Goal: Transaction & Acquisition: Purchase product/service

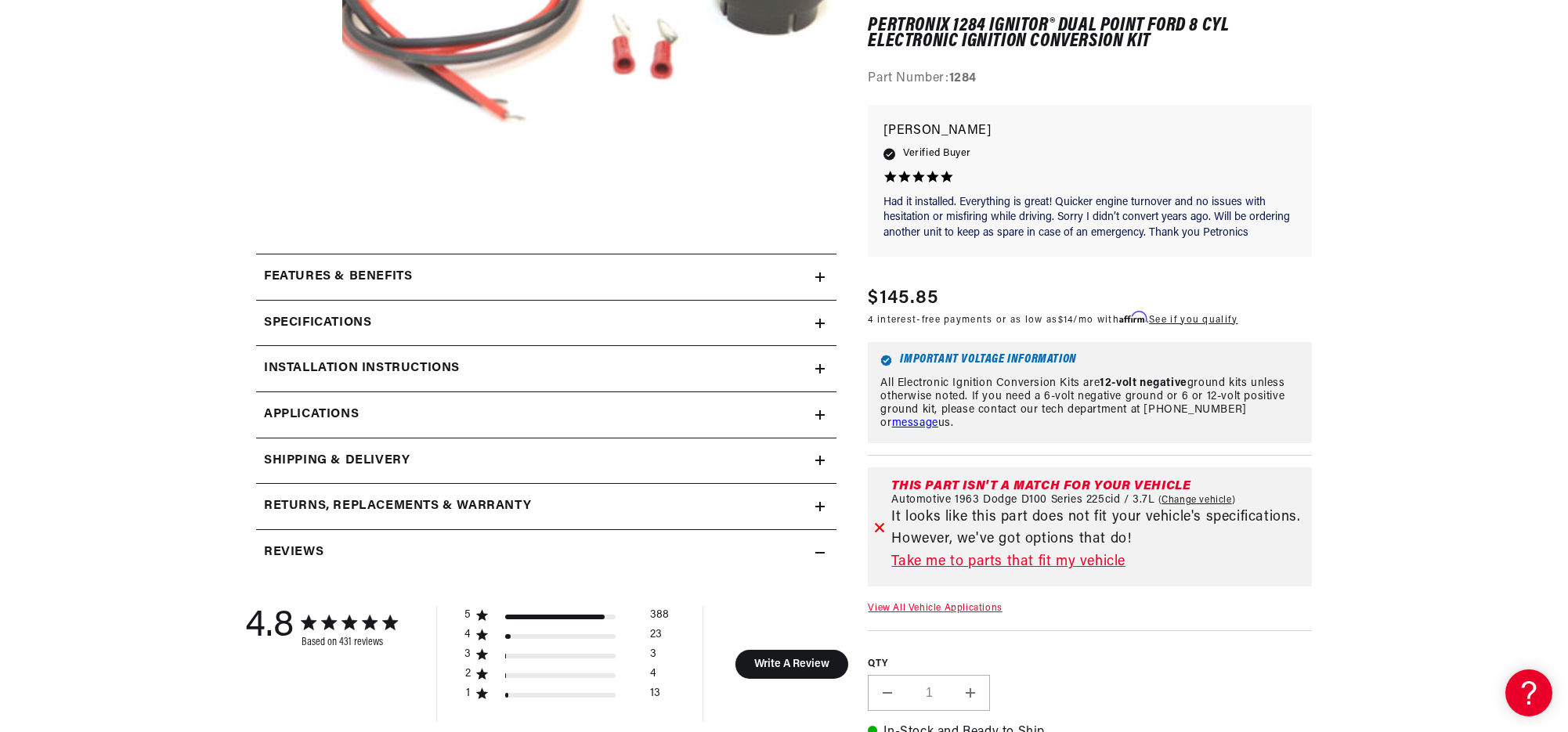
scroll to position [520, 0]
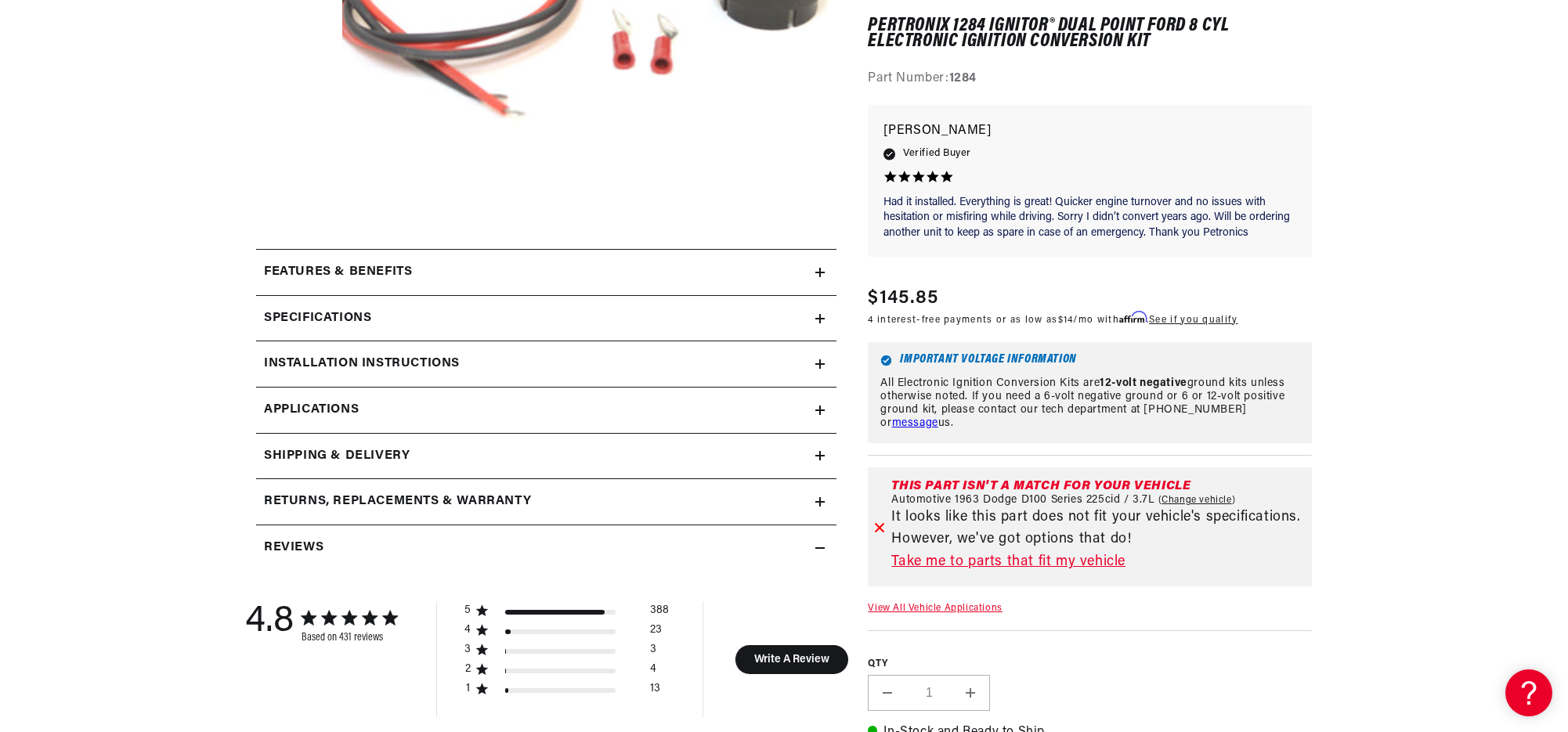
click at [345, 403] on span "Applications" at bounding box center [311, 409] width 95 height 20
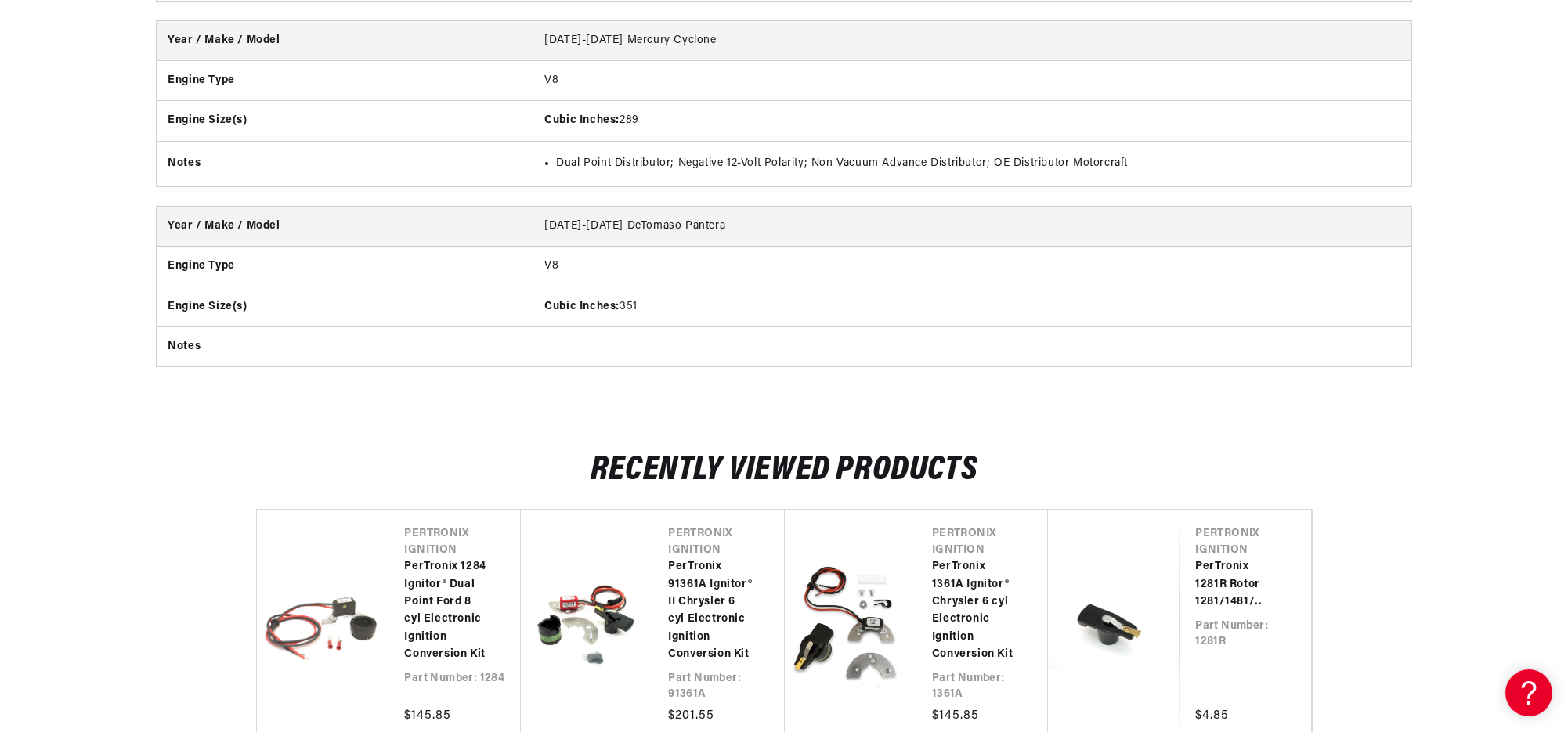
scroll to position [3976, 0]
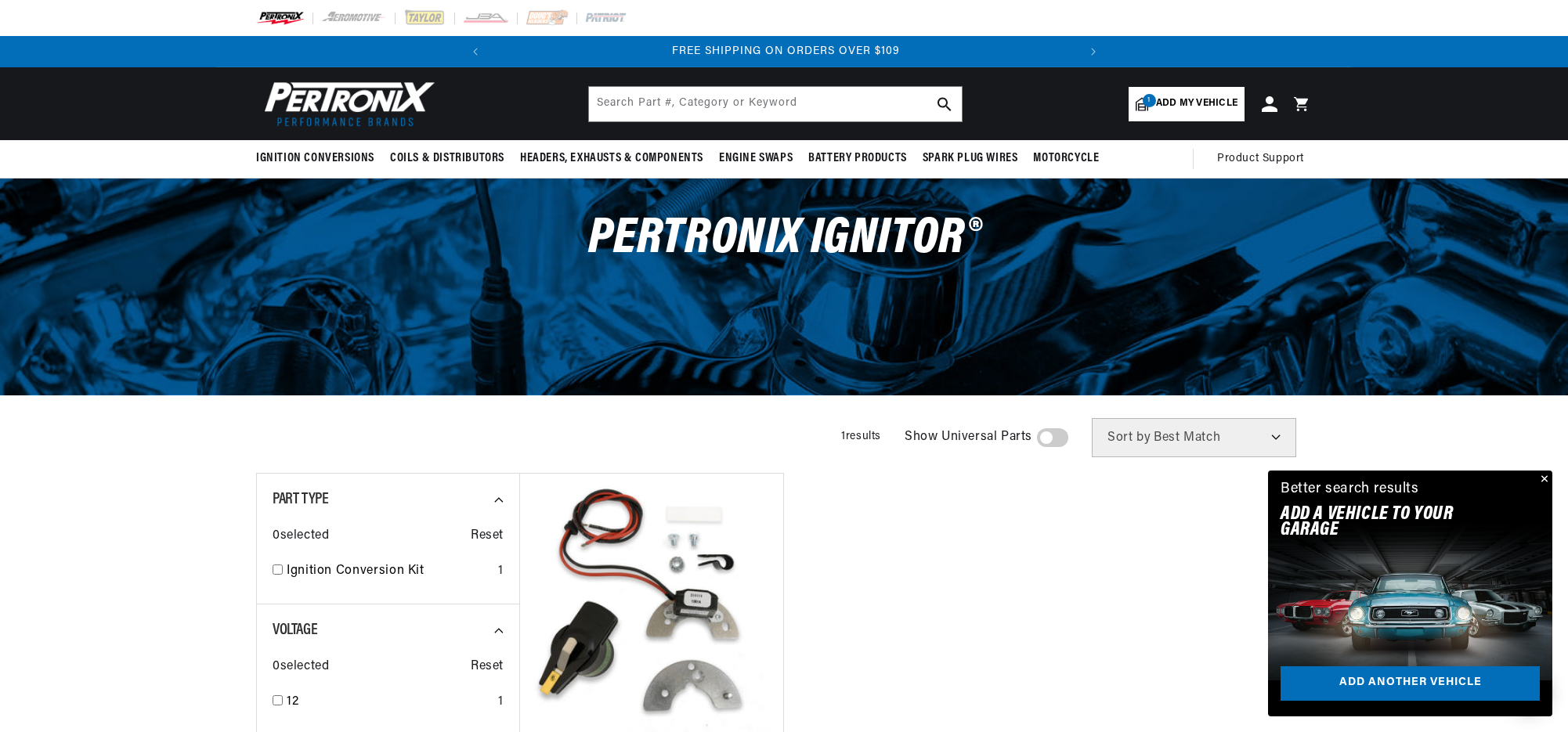
click at [1191, 98] on span "Add my vehicle" at bounding box center [1197, 104] width 81 height 15
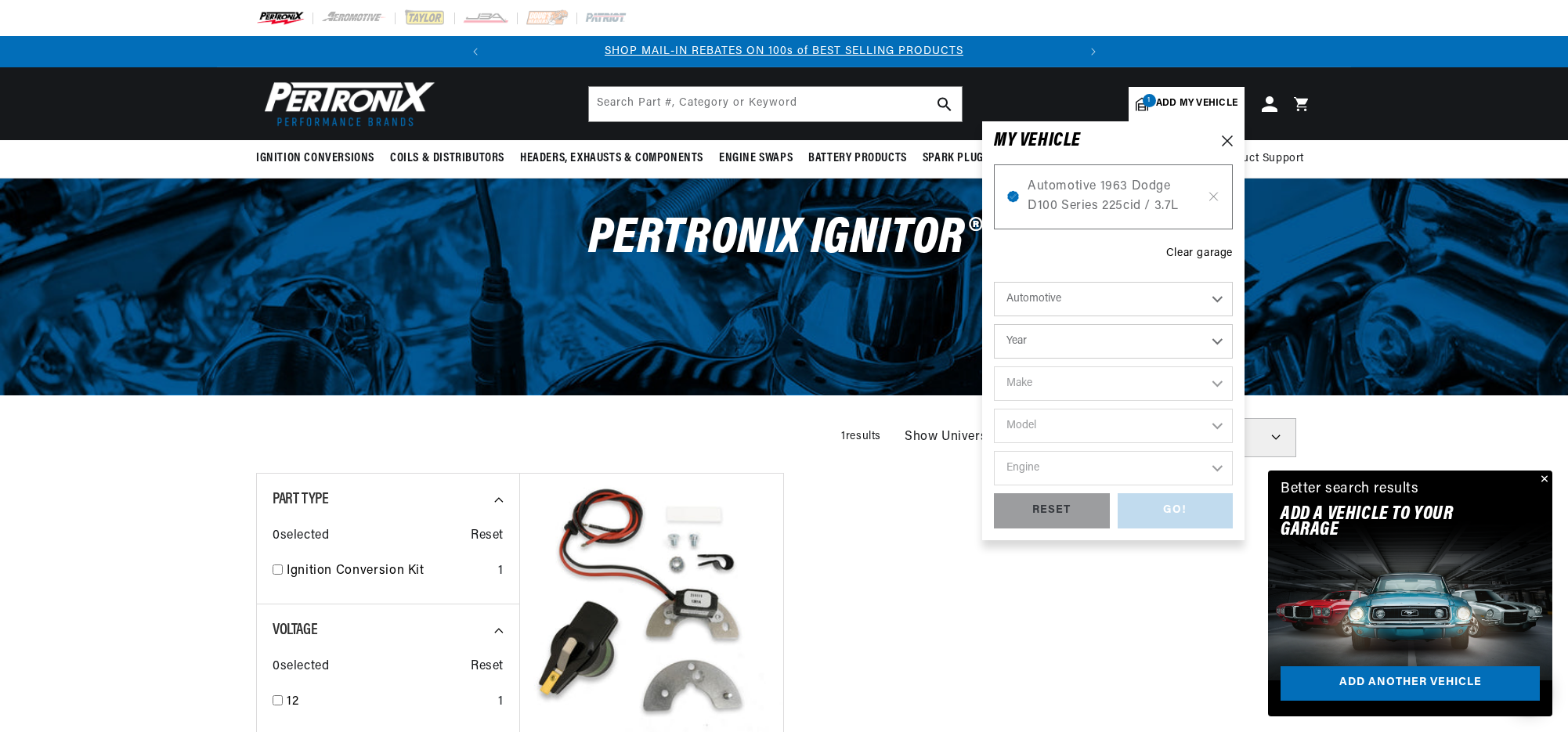
select select "1953"
select select "Ford"
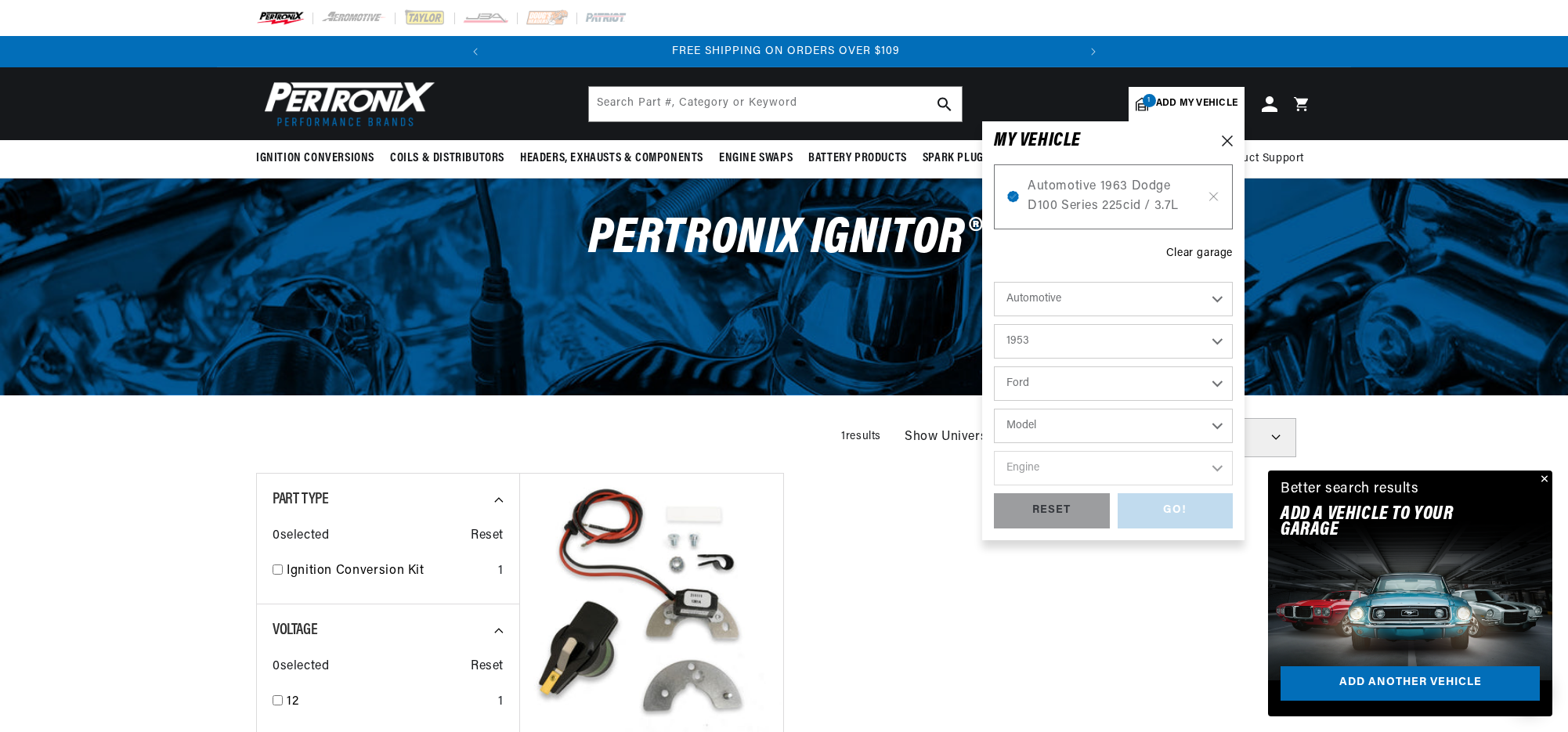
select select "Customline"
select select "3.9L"
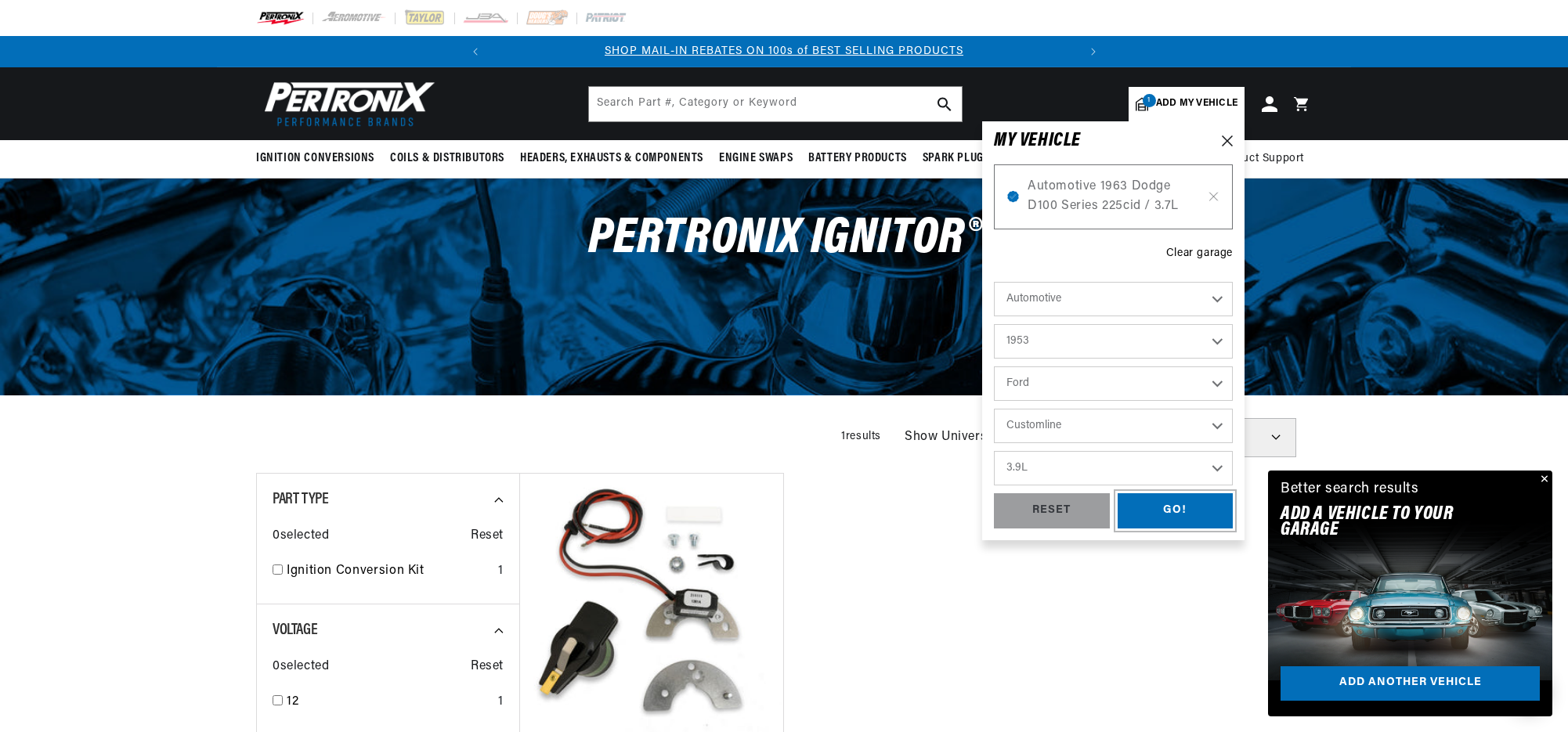
click at [1149, 507] on div "GO!" at bounding box center [1175, 510] width 116 height 35
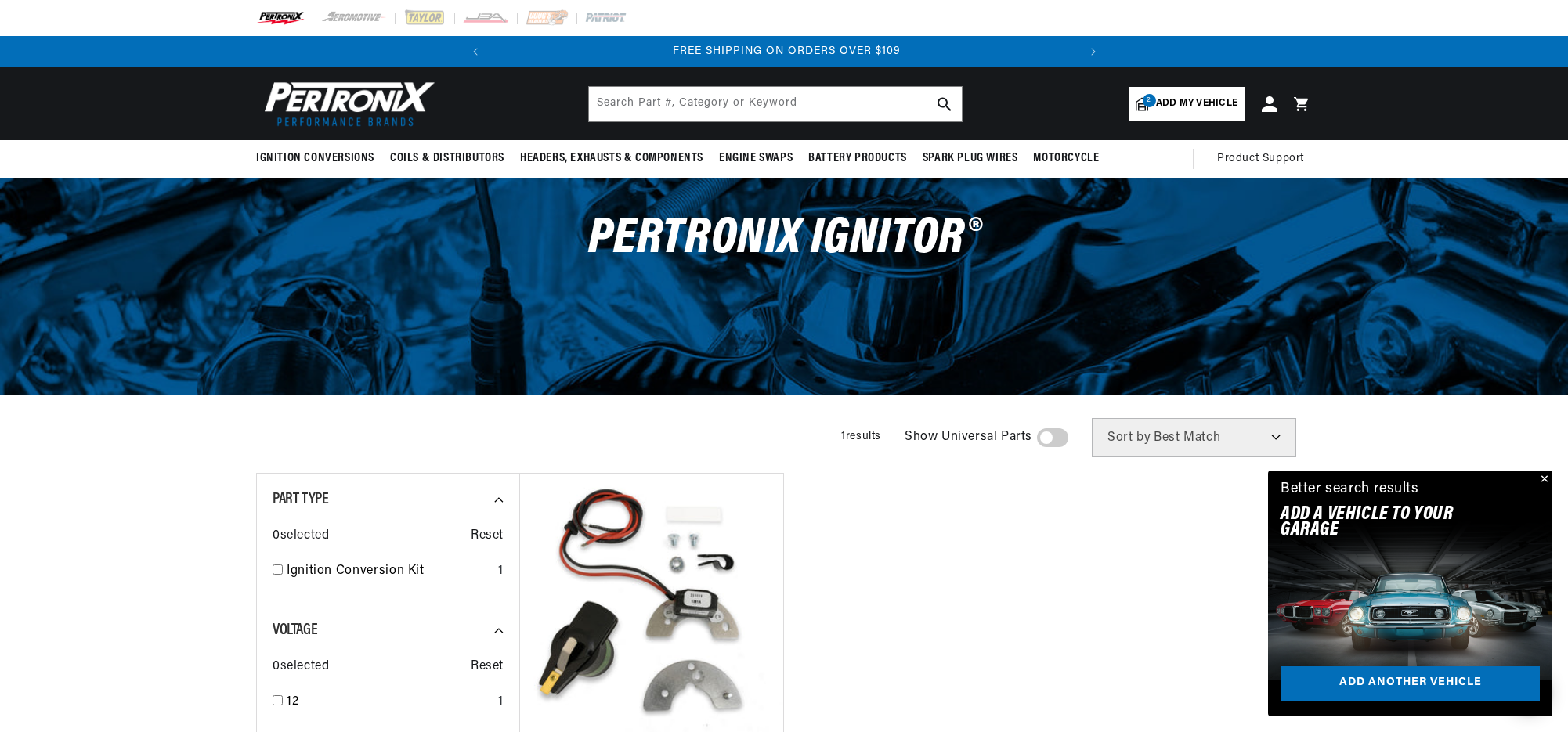
scroll to position [0, 585]
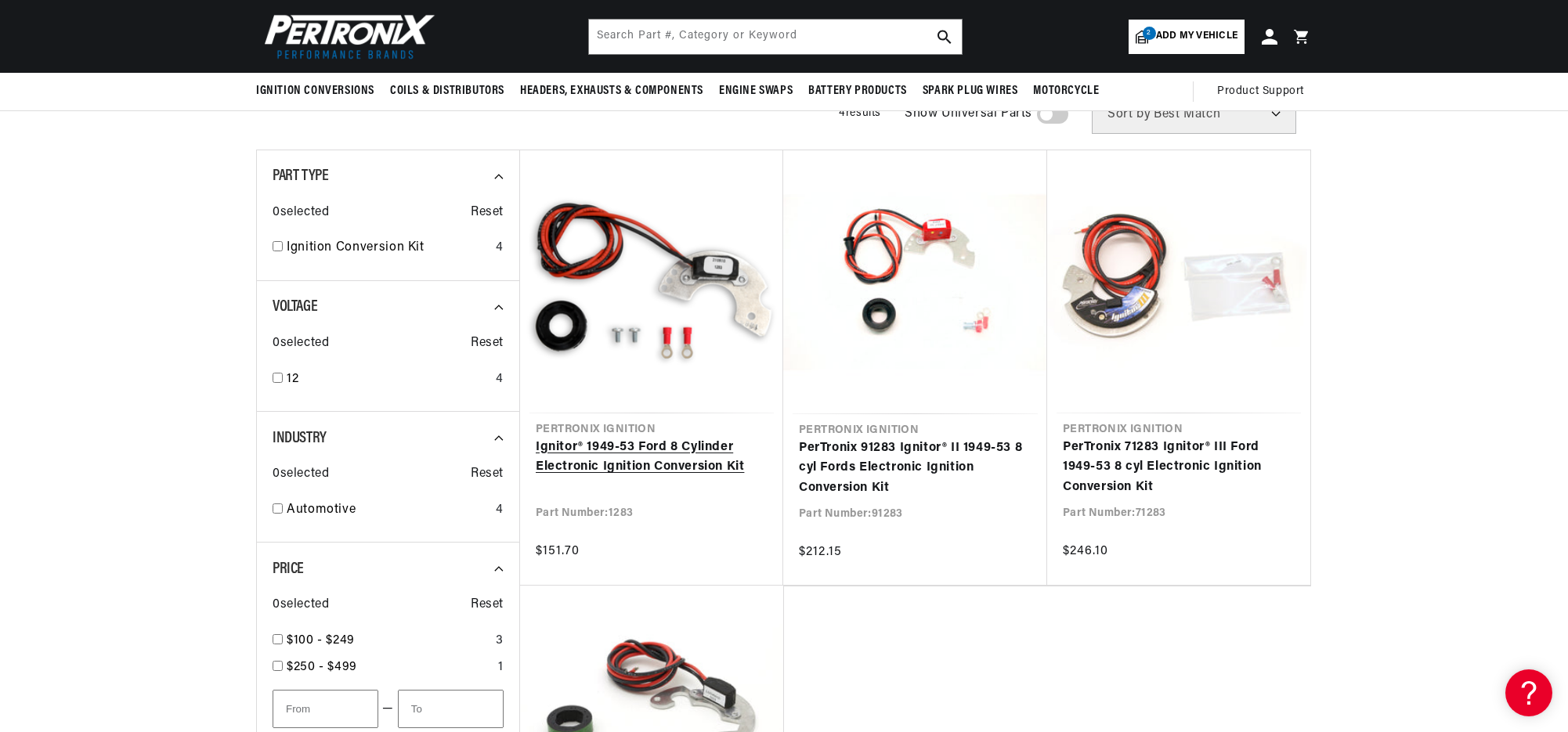
scroll to position [145, 0]
click at [626, 465] on link "Ignitor® 1949-53 Ford 8 Cylinder Electronic Ignition Conversion Kit" at bounding box center [651, 458] width 232 height 40
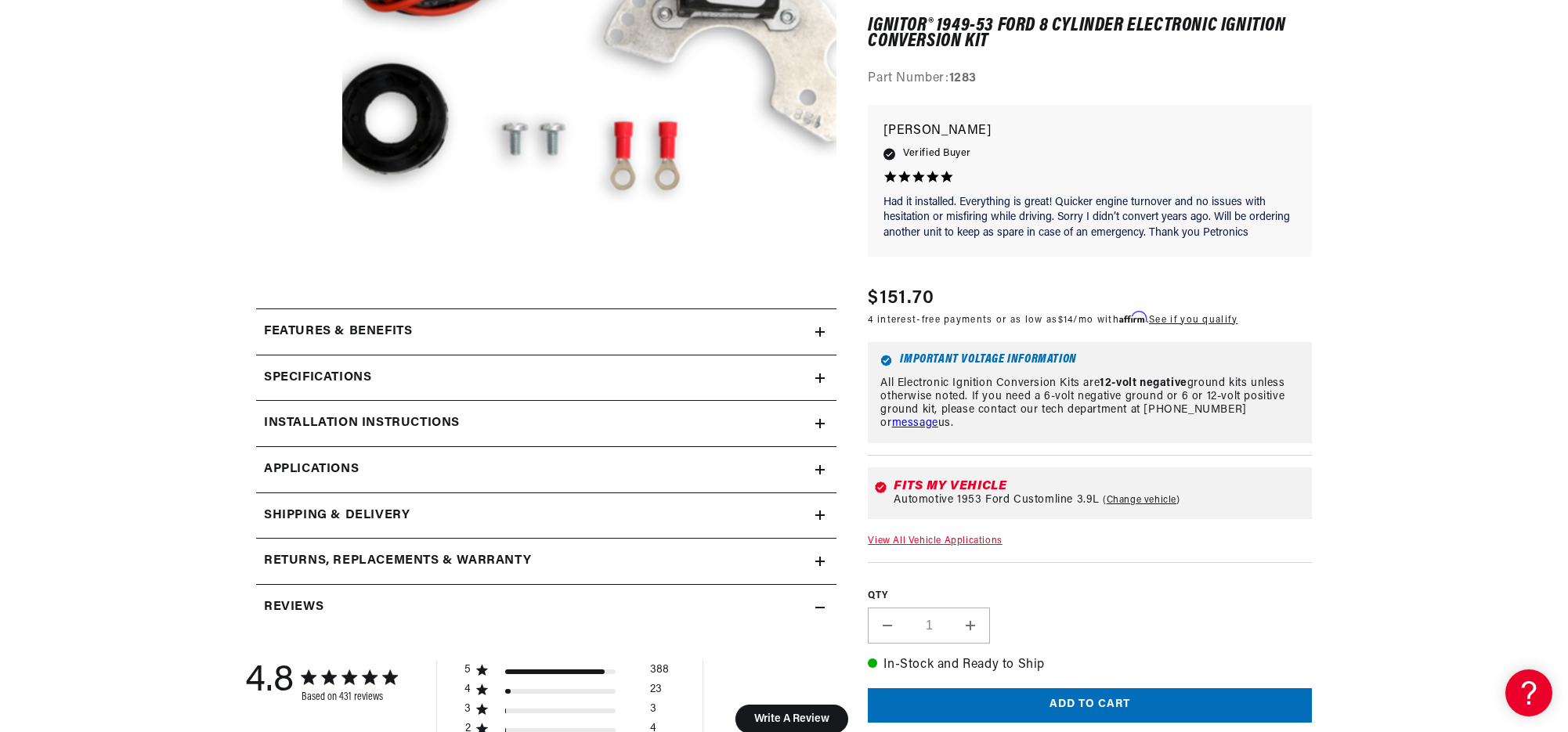
scroll to position [461, 0]
click at [309, 378] on h2 "Specifications" at bounding box center [318, 377] width 107 height 20
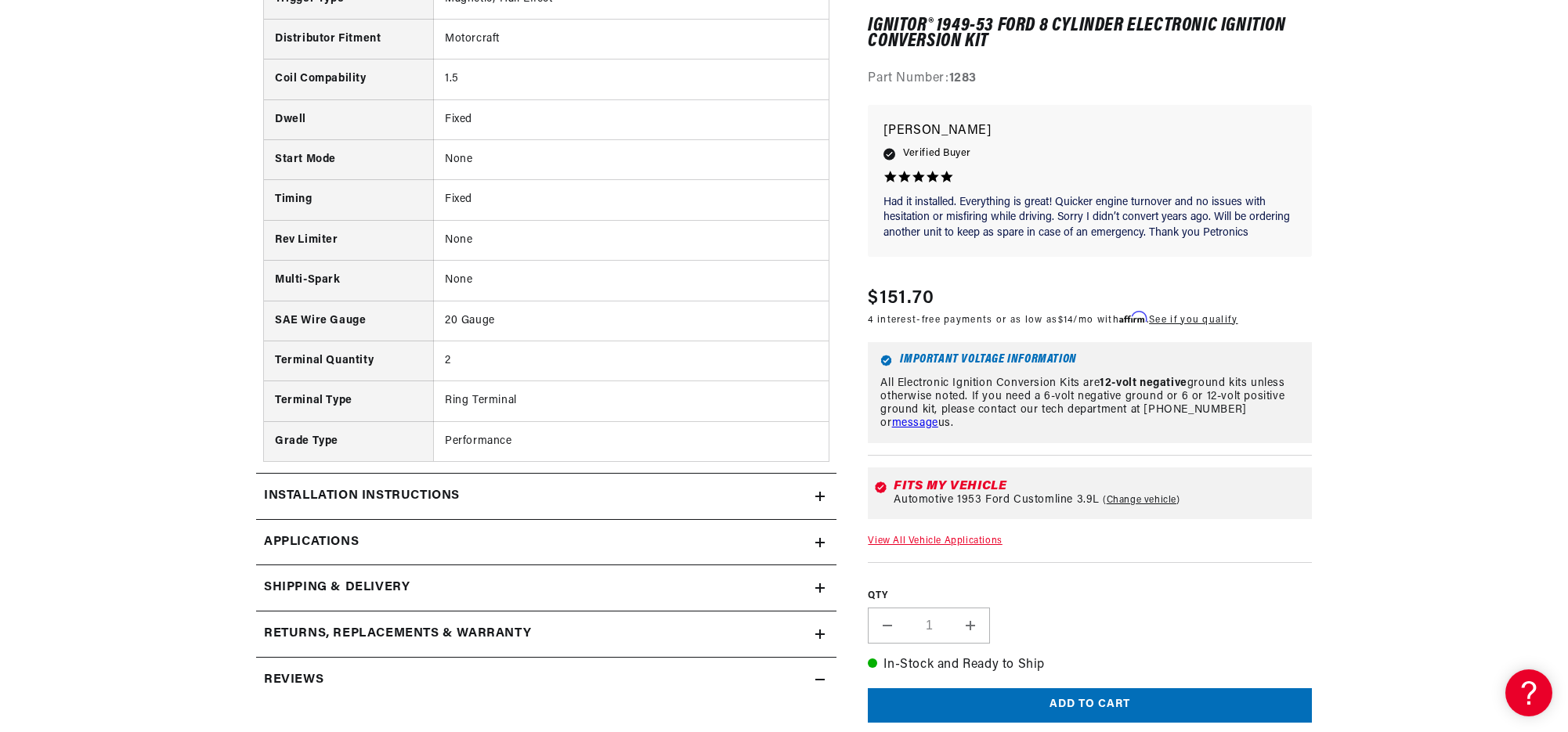
scroll to position [1004, 0]
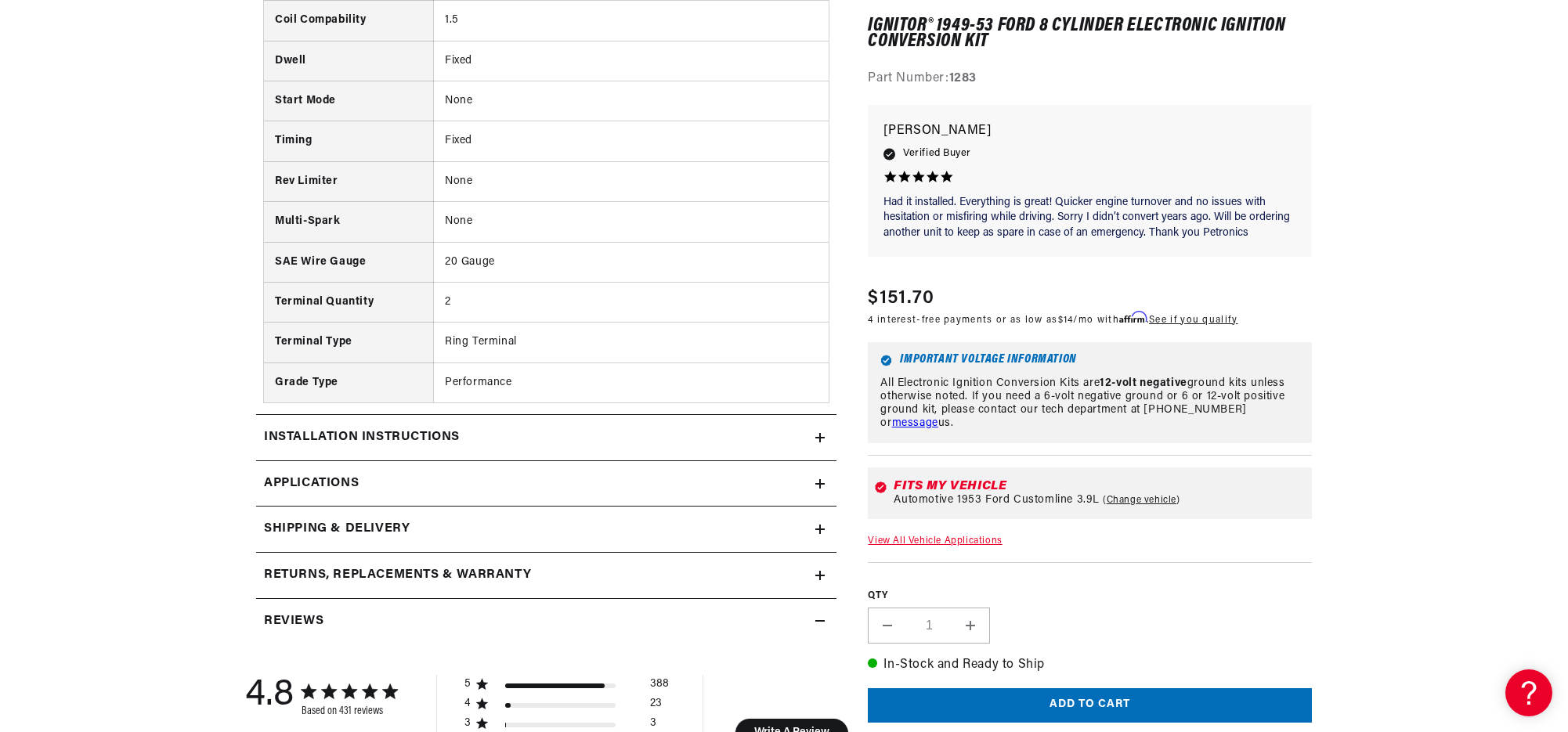
click at [336, 478] on span "Applications" at bounding box center [311, 483] width 95 height 20
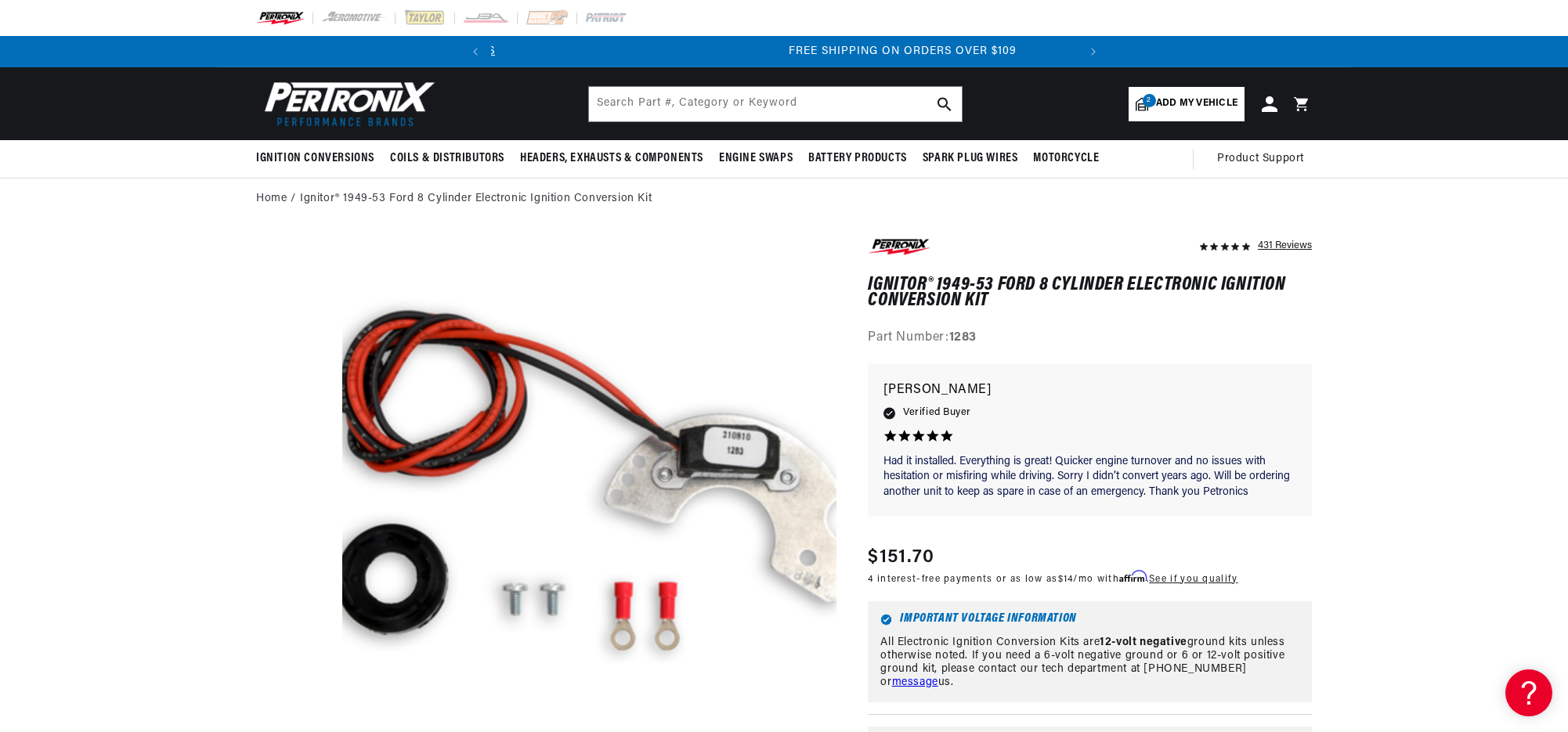
scroll to position [0, 585]
